Goal: Transaction & Acquisition: Obtain resource

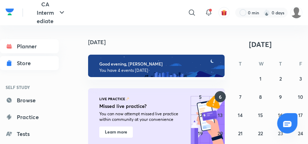
click at [40, 65] on link "Store" at bounding box center [29, 63] width 59 height 14
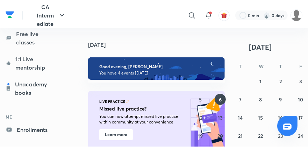
scroll to position [149, 0]
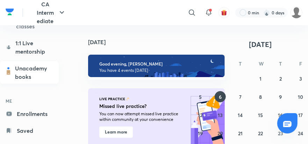
click at [39, 68] on link "Unacademy books" at bounding box center [29, 72] width 59 height 22
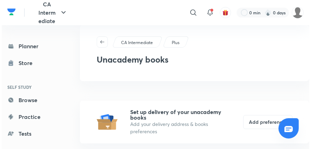
scroll to position [7, 0]
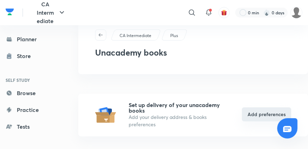
click at [254, 113] on button "Add preferences" at bounding box center [266, 114] width 49 height 14
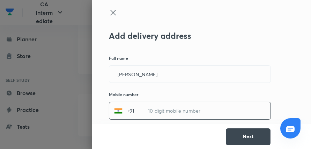
click at [204, 111] on input "text" at bounding box center [205, 110] width 131 height 17
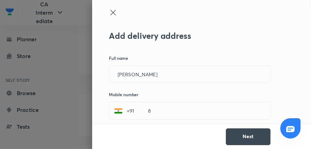
click at [205, 133] on div "Next" at bounding box center [201, 136] width 219 height 25
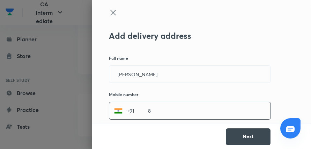
click at [195, 107] on input "8" at bounding box center [205, 110] width 131 height 17
type input "8788062151"
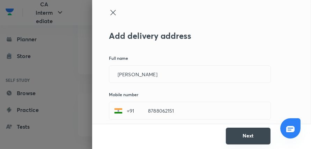
click at [242, 140] on button "Next" at bounding box center [248, 136] width 45 height 17
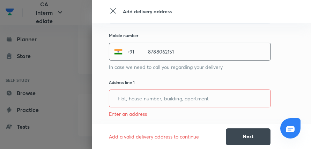
scroll to position [75, 0]
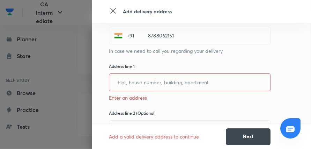
click at [197, 85] on input "text" at bounding box center [189, 82] width 161 height 17
type input "3"
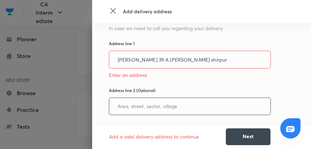
scroll to position [98, 0]
type input "[PERSON_NAME] 39 A [PERSON_NAME] shirpur"
click at [174, 108] on input "text" at bounding box center [189, 105] width 161 height 17
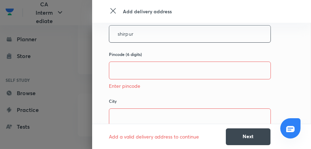
scroll to position [171, 0]
type input "shirpur"
click at [175, 72] on input "text" at bounding box center [189, 69] width 161 height 17
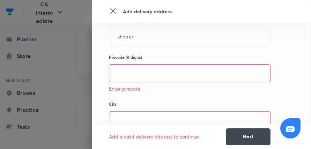
scroll to position [169, 0]
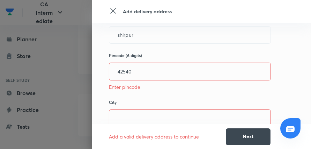
type input "425405"
type input "Dhule"
type input "425405"
click at [166, 116] on input "Dhule" at bounding box center [189, 118] width 161 height 17
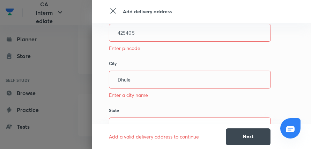
scroll to position [226, 0]
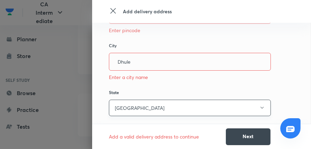
click at [169, 110] on button "[GEOGRAPHIC_DATA]" at bounding box center [190, 108] width 162 height 16
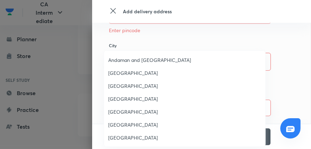
click at [90, 83] on div at bounding box center [155, 74] width 311 height 149
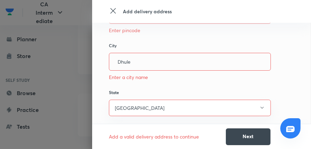
click at [147, 65] on input "Dhule" at bounding box center [189, 61] width 161 height 17
type input "D"
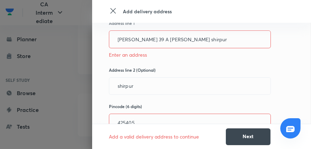
scroll to position [118, 0]
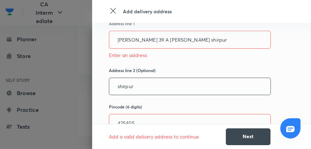
type input "shirpur"
click at [143, 85] on input "shirpur" at bounding box center [189, 86] width 161 height 17
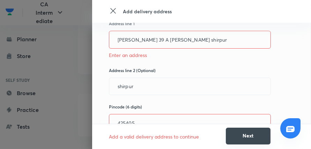
click at [239, 136] on button "Next" at bounding box center [248, 136] width 45 height 17
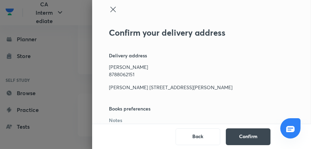
scroll to position [10, 0]
click at [241, 137] on button "Confirm" at bounding box center [248, 136] width 45 height 17
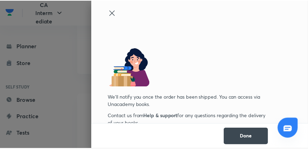
scroll to position [3, 0]
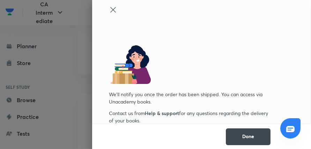
click at [109, 8] on icon at bounding box center [113, 10] width 8 height 8
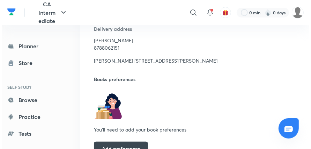
scroll to position [159, 0]
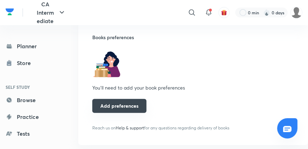
click at [139, 109] on button "Add preferences" at bounding box center [119, 106] width 54 height 14
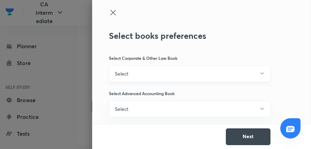
click at [154, 73] on button "Select" at bounding box center [190, 73] width 162 height 16
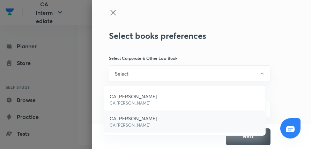
click at [142, 123] on p "CA [PERSON_NAME]" at bounding box center [133, 125] width 47 height 6
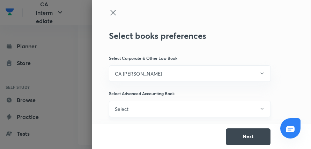
click at [172, 109] on button "Select" at bounding box center [190, 109] width 162 height 16
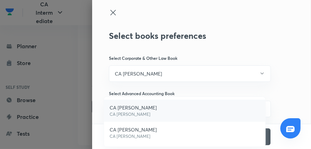
click at [151, 109] on li "CA [PERSON_NAME] CA [PERSON_NAME]" at bounding box center [184, 111] width 161 height 22
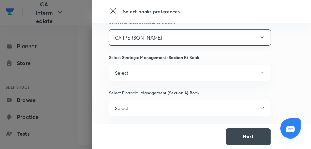
scroll to position [72, 0]
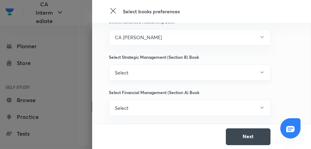
click at [154, 74] on button "Select" at bounding box center [190, 72] width 162 height 16
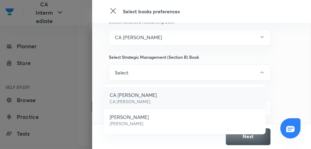
click at [157, 95] on li "CA [PERSON_NAME] CA [PERSON_NAME]" at bounding box center [184, 98] width 161 height 22
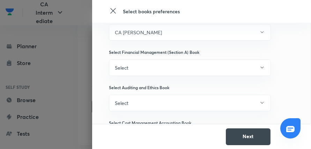
scroll to position [101, 0]
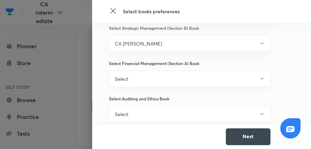
click at [163, 79] on button "Select" at bounding box center [190, 79] width 162 height 16
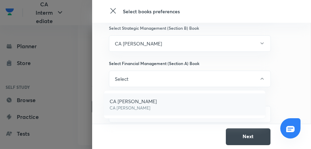
click at [155, 106] on li "CA [PERSON_NAME] CA [PERSON_NAME]" at bounding box center [184, 104] width 161 height 22
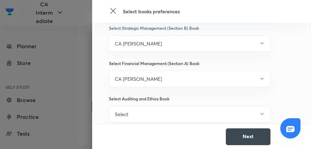
scroll to position [119, 0]
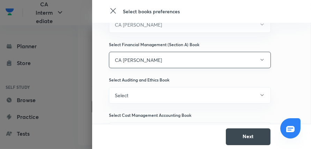
click at [195, 59] on button "CA [PERSON_NAME]" at bounding box center [190, 60] width 162 height 16
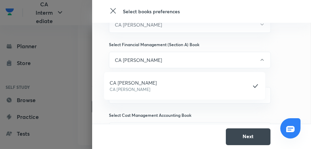
click at [206, 61] on div at bounding box center [155, 74] width 311 height 149
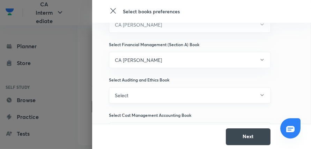
click at [185, 98] on button "Select" at bounding box center [190, 95] width 162 height 16
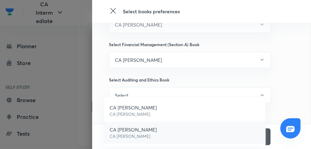
click at [148, 131] on p "CA [PERSON_NAME]" at bounding box center [133, 129] width 47 height 7
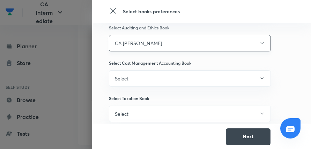
scroll to position [173, 0]
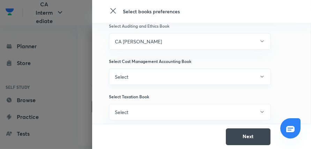
click at [155, 79] on button "Select" at bounding box center [190, 76] width 162 height 16
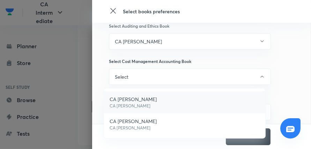
click at [141, 101] on p "CA [PERSON_NAME]" at bounding box center [133, 98] width 47 height 7
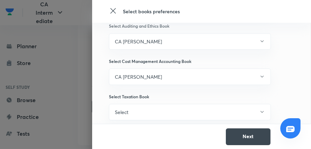
scroll to position [178, 0]
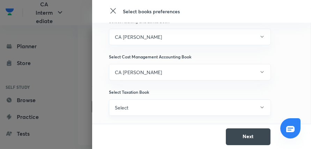
click at [127, 106] on button "Select" at bounding box center [190, 107] width 162 height 16
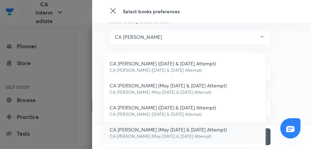
click at [148, 133] on p "CA [PERSON_NAME] (May [DATE] & [DATE] Attempt)" at bounding box center [168, 136] width 117 height 6
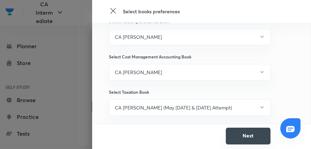
click at [246, 133] on button "Next" at bounding box center [248, 136] width 45 height 17
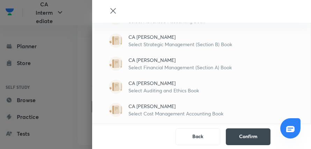
scroll to position [111, 0]
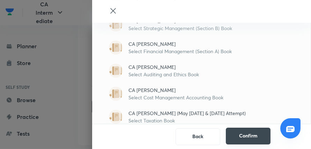
click at [240, 140] on button "Confirm" at bounding box center [248, 136] width 45 height 17
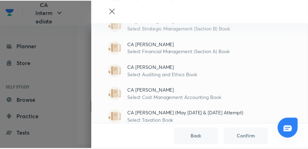
scroll to position [3, 0]
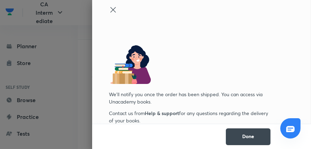
click at [109, 9] on icon at bounding box center [113, 10] width 8 height 8
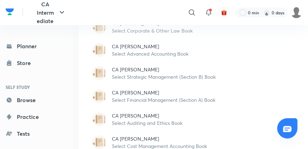
scroll to position [338, 0]
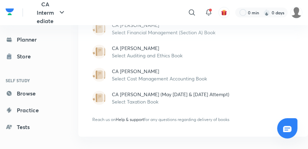
click at [143, 102] on p "Select Taxation Book" at bounding box center [203, 101] width 182 height 7
click at [130, 99] on p "Select Taxation Book" at bounding box center [203, 101] width 182 height 7
click at [135, 121] on span "Help & support" at bounding box center [130, 119] width 28 height 5
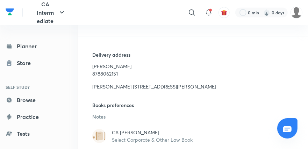
scroll to position [157, 0]
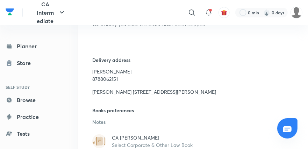
click at [116, 109] on h5 "Books preferences" at bounding box center [193, 113] width 202 height 12
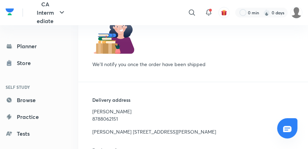
scroll to position [112, 0]
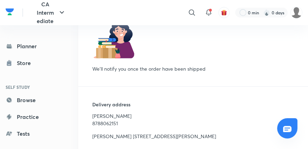
click at [166, 69] on h5 "We’ll notify you once the order have been shipped" at bounding box center [149, 68] width 115 height 7
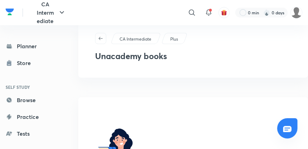
scroll to position [0, 0]
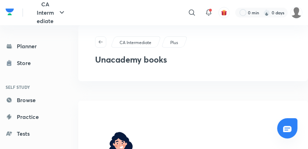
click at [152, 40] on div "CA Intermediate" at bounding box center [135, 41] width 51 height 11
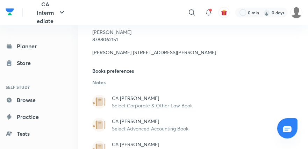
scroll to position [196, 0]
click at [103, 73] on h5 "Books preferences" at bounding box center [193, 73] width 202 height 12
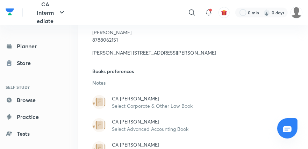
click at [121, 80] on p "Notes" at bounding box center [193, 82] width 202 height 7
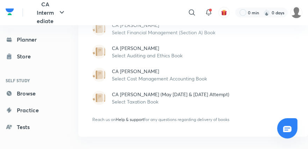
click at [136, 121] on span "Help & support" at bounding box center [130, 119] width 28 height 5
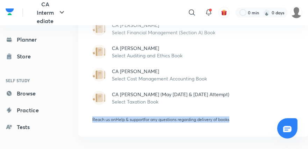
click at [136, 121] on span "Help & support" at bounding box center [130, 119] width 28 height 5
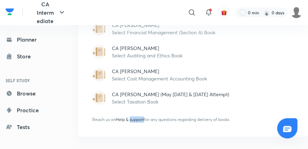
click at [136, 121] on span "Help & support" at bounding box center [130, 119] width 28 height 5
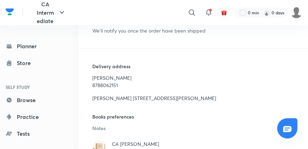
scroll to position [151, 0]
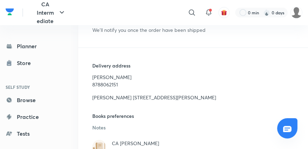
click at [285, 127] on icon at bounding box center [287, 129] width 8 height 8
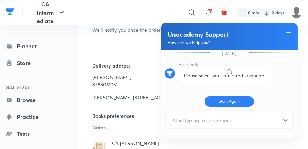
scroll to position [10, 0]
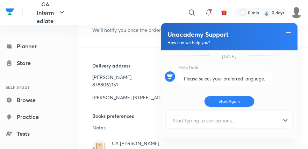
click at [234, 102] on button "Start Again" at bounding box center [229, 101] width 50 height 10
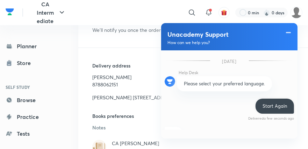
scroll to position [17, 0]
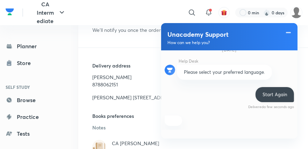
click at [269, 100] on div "Delivered a few seconds ago" at bounding box center [271, 105] width 46 height 10
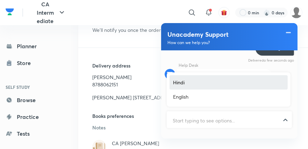
click at [283, 121] on div at bounding box center [229, 120] width 124 height 17
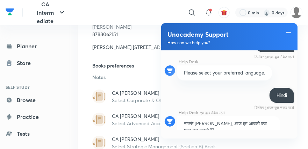
scroll to position [214, 0]
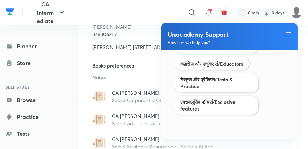
click at [277, 88] on div "Help Desk एक कुछ सेकंड पहले नमस्ते [PERSON_NAME], आज हम आपकी क्या मदद कर सकते ह…" at bounding box center [229, 47] width 129 height 146
click at [289, 33] on span at bounding box center [288, 32] width 7 height 8
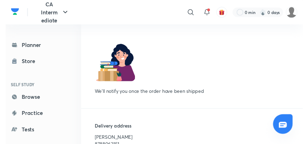
scroll to position [0, 0]
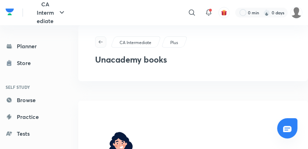
click at [96, 43] on span "button" at bounding box center [100, 42] width 10 height 6
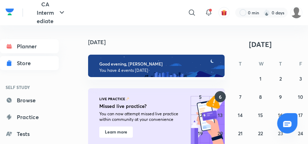
click at [30, 61] on div "Store" at bounding box center [26, 63] width 18 height 8
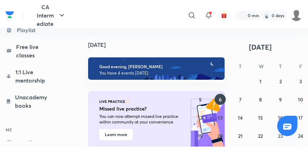
scroll to position [138, 0]
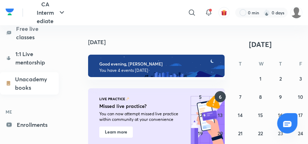
click at [25, 78] on link "Unacademy books" at bounding box center [29, 83] width 59 height 22
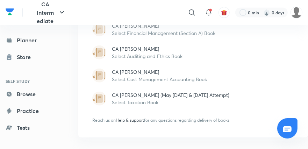
scroll to position [338, 0]
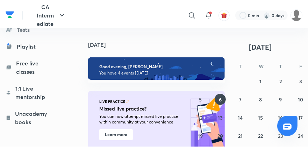
scroll to position [128, 0]
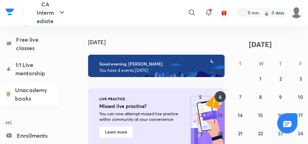
click at [30, 97] on link "Unacademy books" at bounding box center [29, 94] width 59 height 22
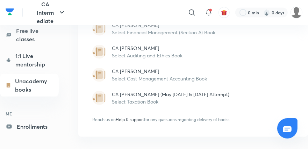
scroll to position [157, 0]
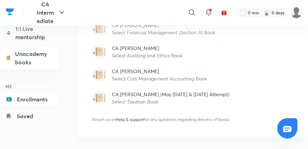
click at [36, 95] on link "Enrollments" at bounding box center [29, 99] width 59 height 14
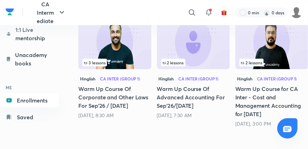
scroll to position [154, 0]
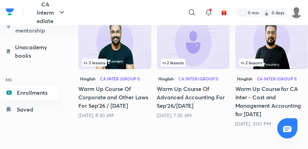
click at [27, 49] on link "Unacademy books" at bounding box center [29, 51] width 59 height 22
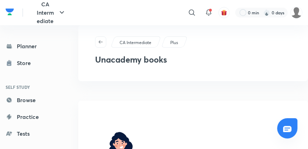
click at [142, 46] on div "CA Intermediate" at bounding box center [135, 41] width 51 height 11
click at [135, 42] on p "CA Intermediate" at bounding box center [136, 42] width 32 height 6
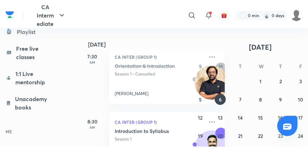
scroll to position [123, 0]
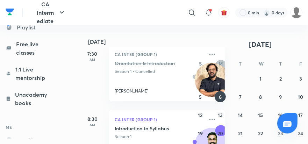
click at [25, 106] on link "Unacademy books" at bounding box center [29, 98] width 59 height 22
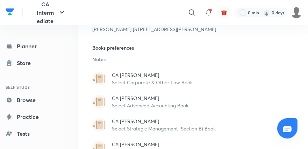
scroll to position [232, 0]
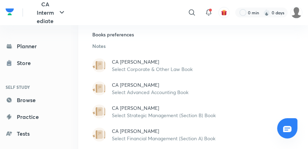
click at [126, 35] on h5 "Books preferences" at bounding box center [193, 37] width 202 height 12
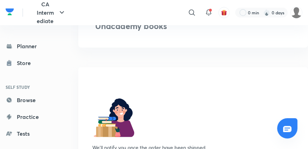
scroll to position [0, 0]
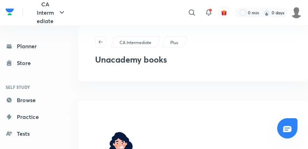
click at [179, 41] on div "Plus" at bounding box center [174, 41] width 27 height 11
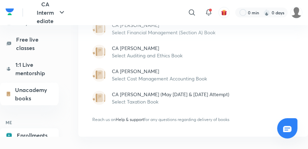
scroll to position [120, 0]
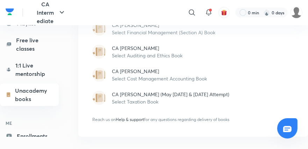
click at [37, 98] on link "Unacademy books" at bounding box center [29, 95] width 59 height 22
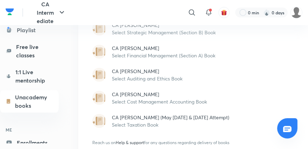
scroll to position [338, 0]
